Goal: Task Accomplishment & Management: Complete application form

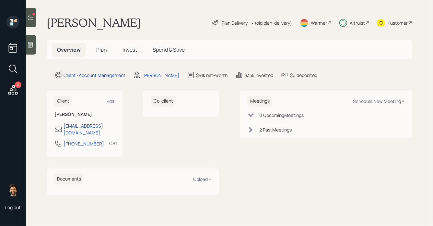
click at [32, 21] on div at bounding box center [31, 17] width 10 height 19
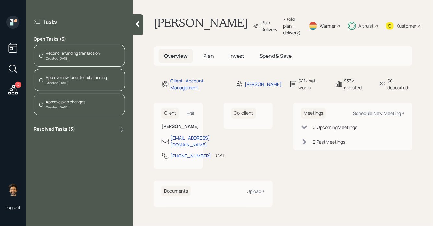
click at [60, 61] on div "Created [DATE]" at bounding box center [73, 58] width 54 height 5
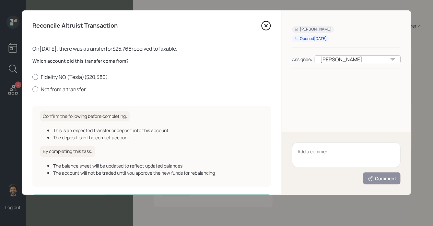
click at [47, 78] on label "Fidelity NQ (Tesla) ( $20,380 )" at bounding box center [151, 76] width 239 height 7
click at [32, 77] on input "Fidelity NQ (Tesla) ( $20,380 )" at bounding box center [32, 77] width 0 height 0
radio input "true"
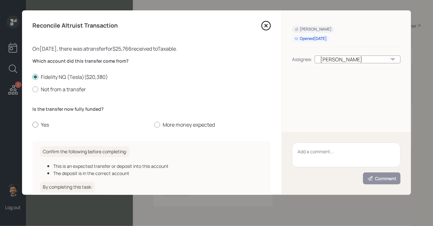
click at [43, 126] on label "Yes" at bounding box center [90, 124] width 117 height 7
click at [32, 125] on input "Yes" at bounding box center [32, 125] width 0 height 0
radio input "true"
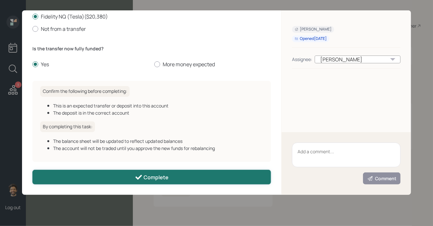
click at [149, 176] on div "Complete" at bounding box center [152, 177] width 34 height 8
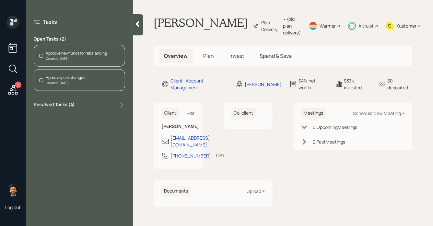
click at [67, 57] on div "Created [DATE]" at bounding box center [76, 58] width 61 height 5
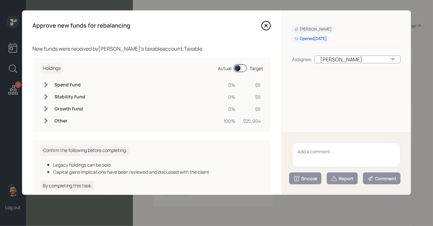
scroll to position [52, 0]
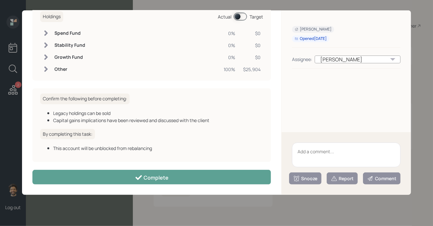
click at [241, 18] on span at bounding box center [240, 17] width 13 height 8
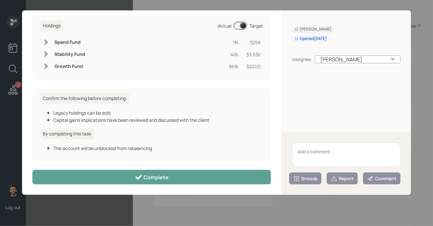
click at [242, 24] on span at bounding box center [240, 26] width 13 height 8
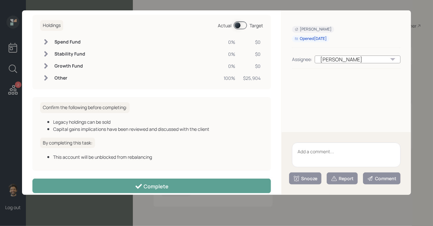
scroll to position [52, 0]
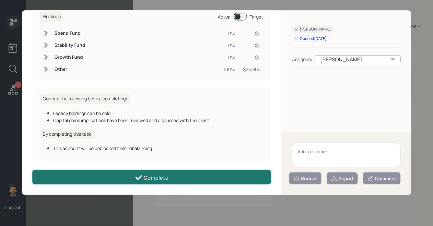
click at [117, 179] on button "Complete" at bounding box center [151, 177] width 239 height 15
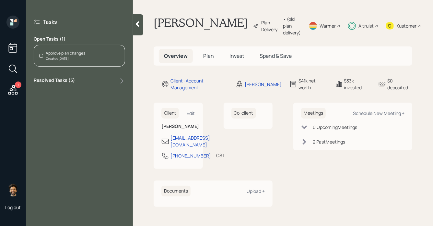
click at [51, 49] on div "Approve plan changes Created [DATE]" at bounding box center [79, 56] width 91 height 22
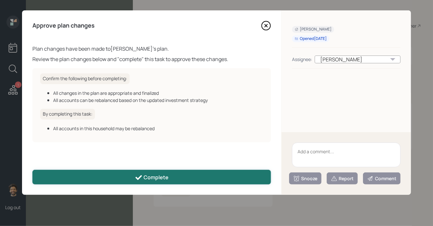
click at [135, 173] on button "Complete" at bounding box center [151, 177] width 239 height 15
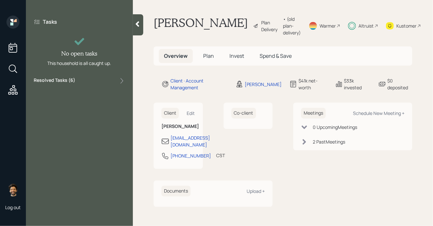
click at [140, 22] on icon at bounding box center [137, 24] width 6 height 6
